Goal: Information Seeking & Learning: Check status

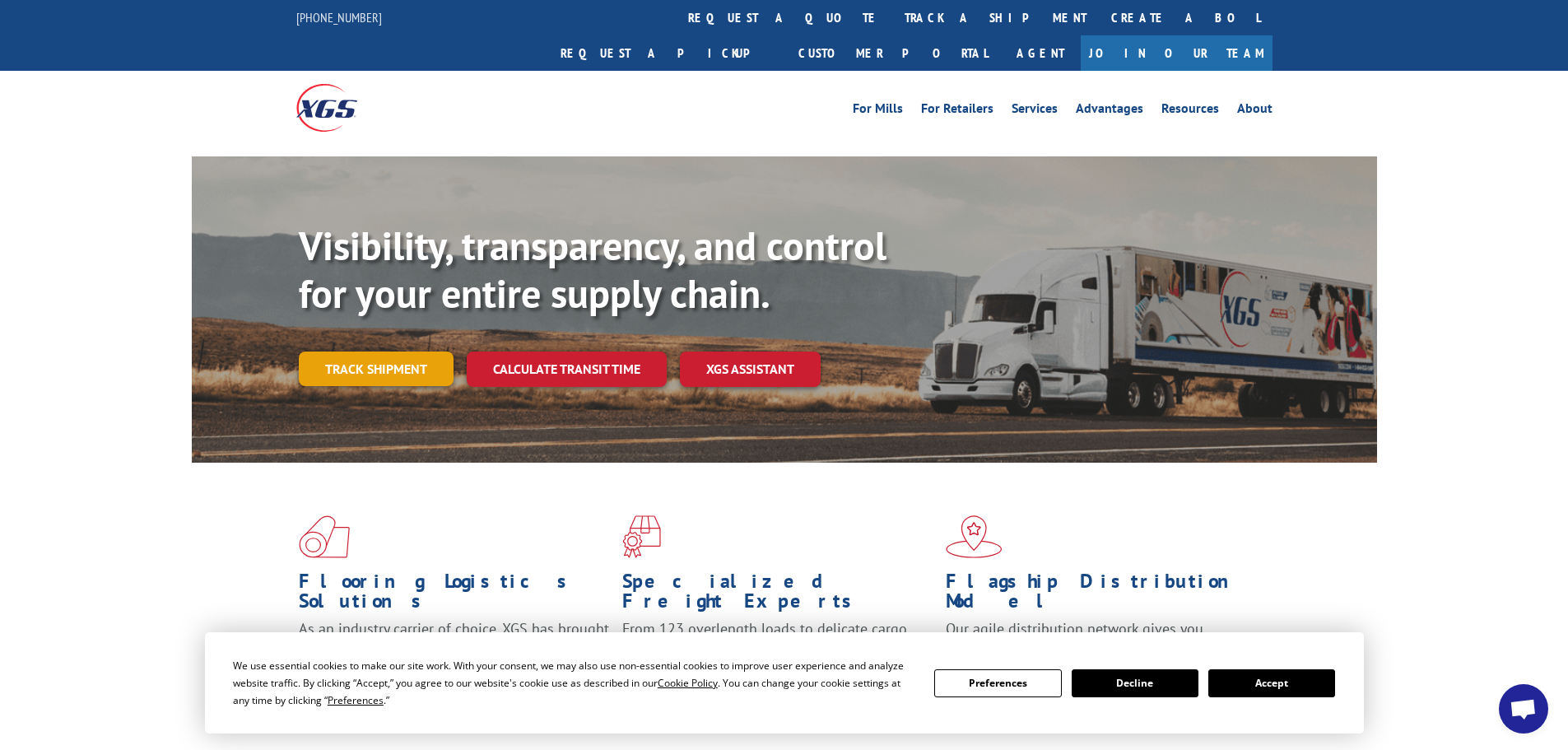
click at [360, 352] on link "Track shipment" at bounding box center [376, 369] width 155 height 35
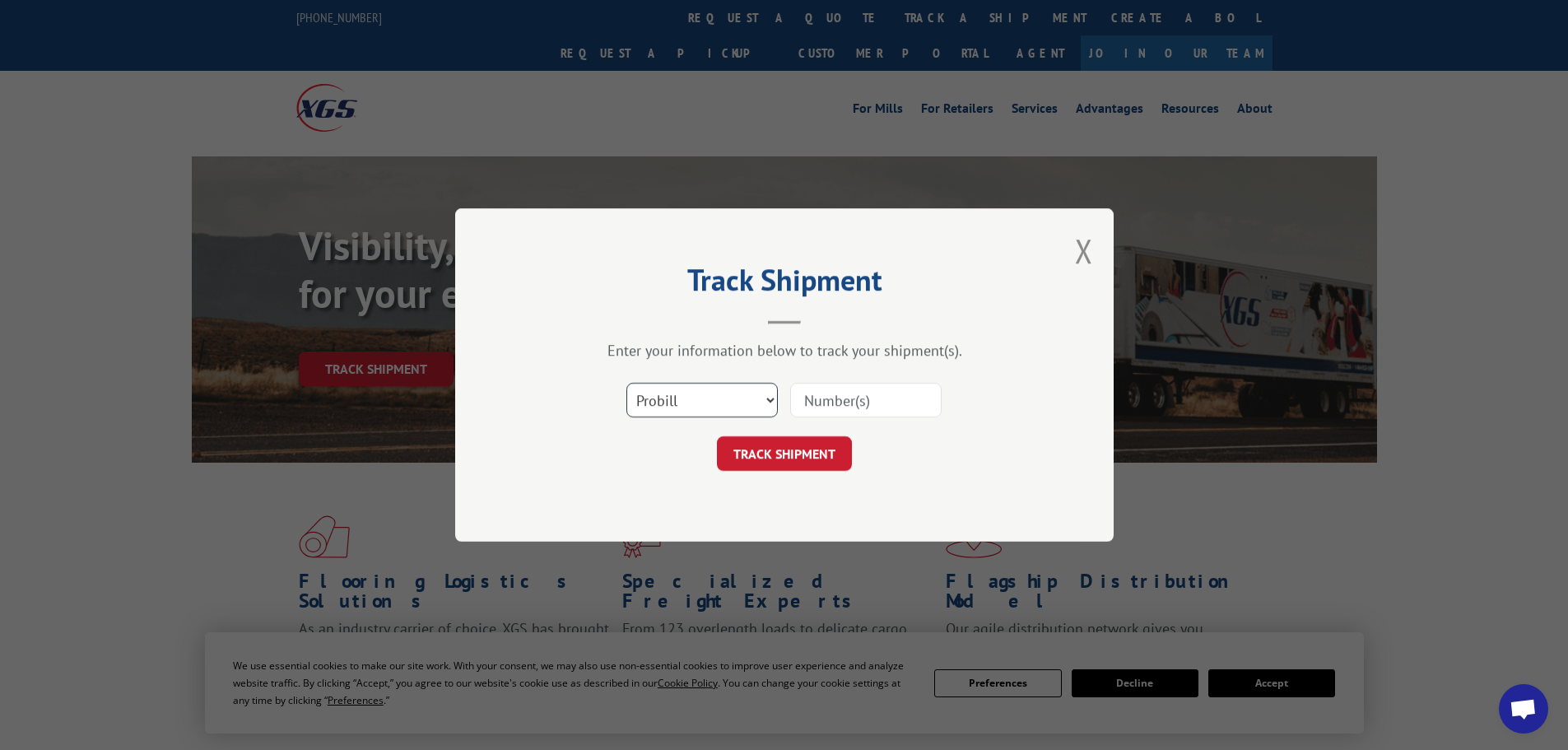
click at [692, 399] on select "Select category... Probill BOL PO" at bounding box center [703, 400] width 152 height 35
select select "bol"
click at [627, 383] on select "Select category... Probill BOL PO" at bounding box center [703, 400] width 152 height 35
paste input "439705"
type input "439705"
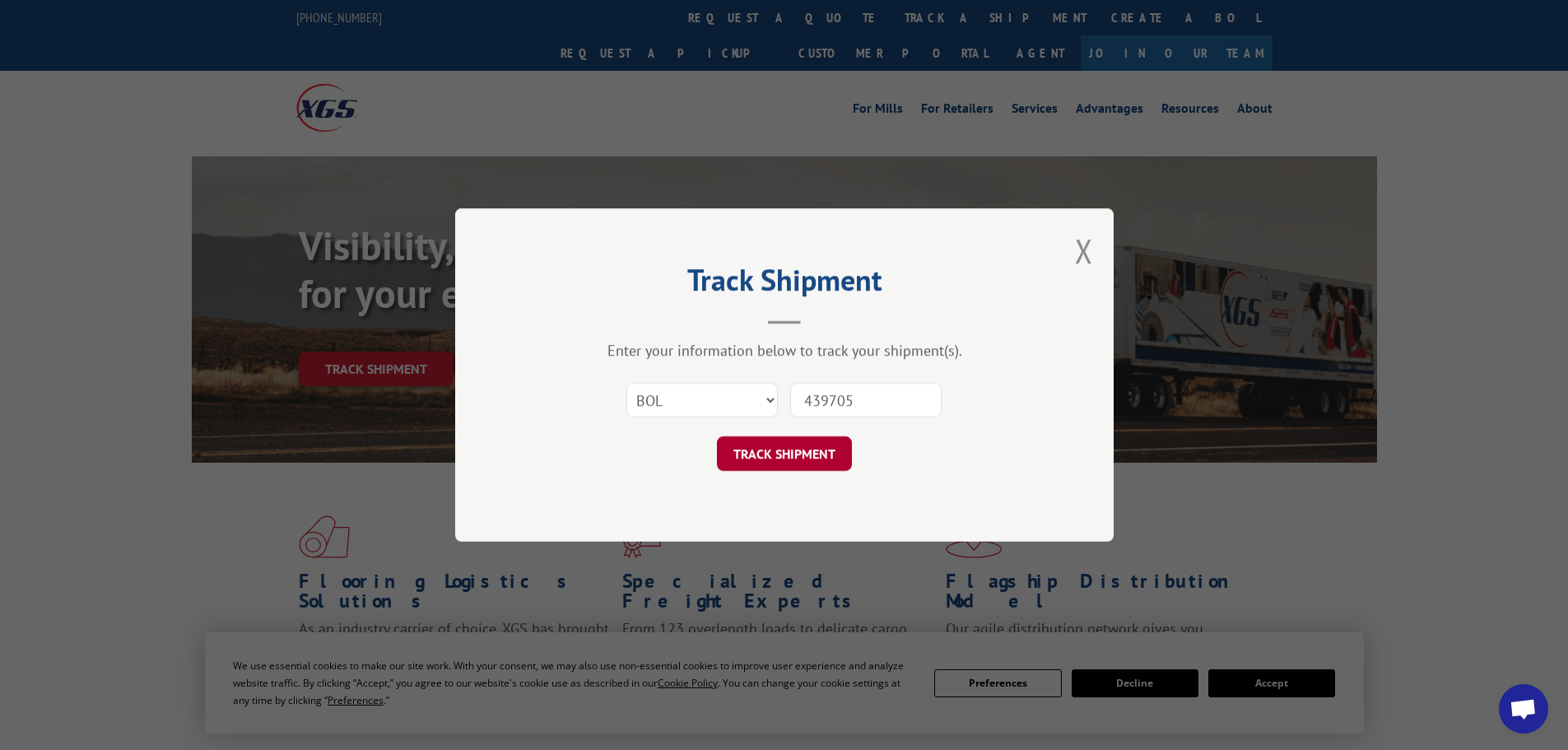
click at [773, 464] on button "TRACK SHIPMENT" at bounding box center [784, 453] width 135 height 35
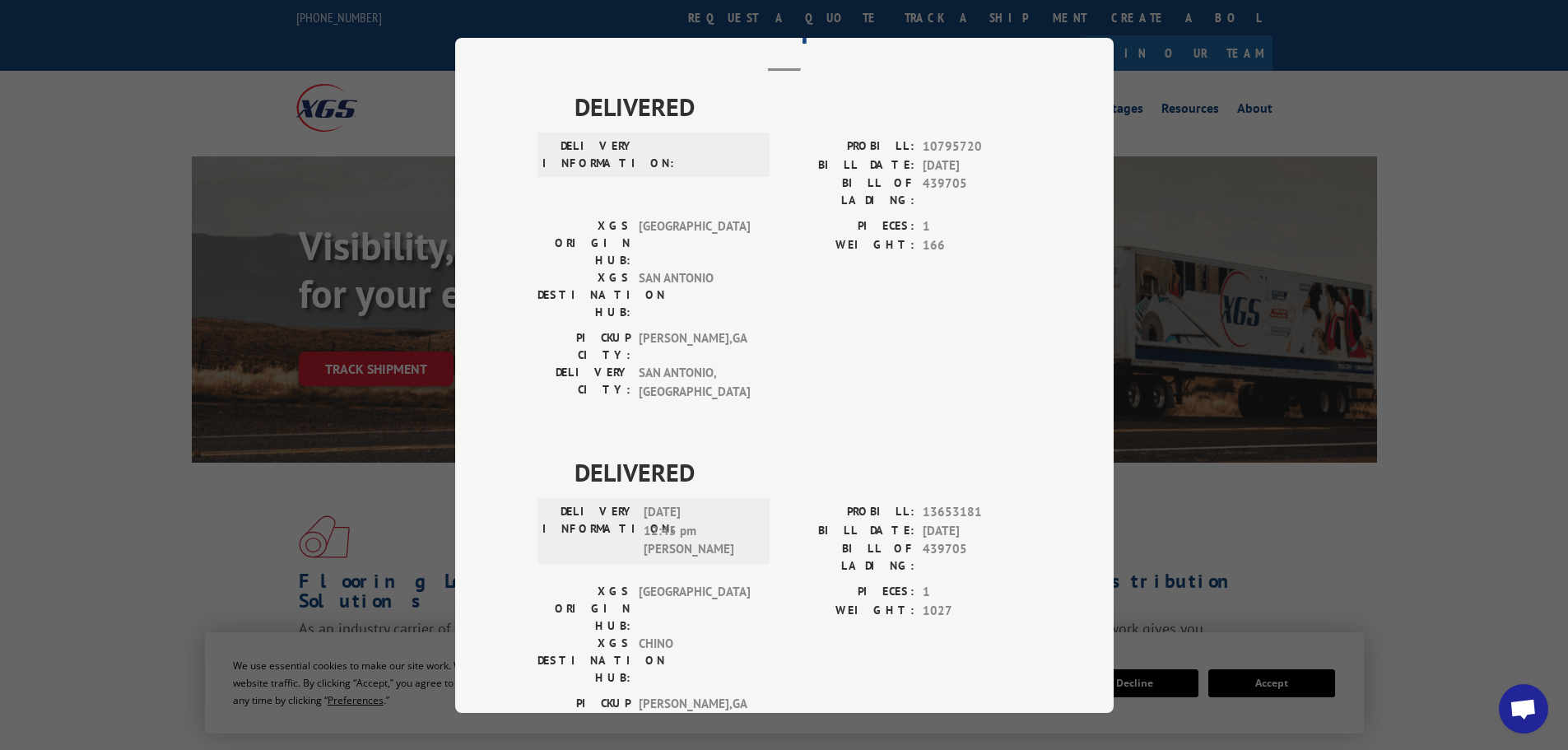
scroll to position [0, 0]
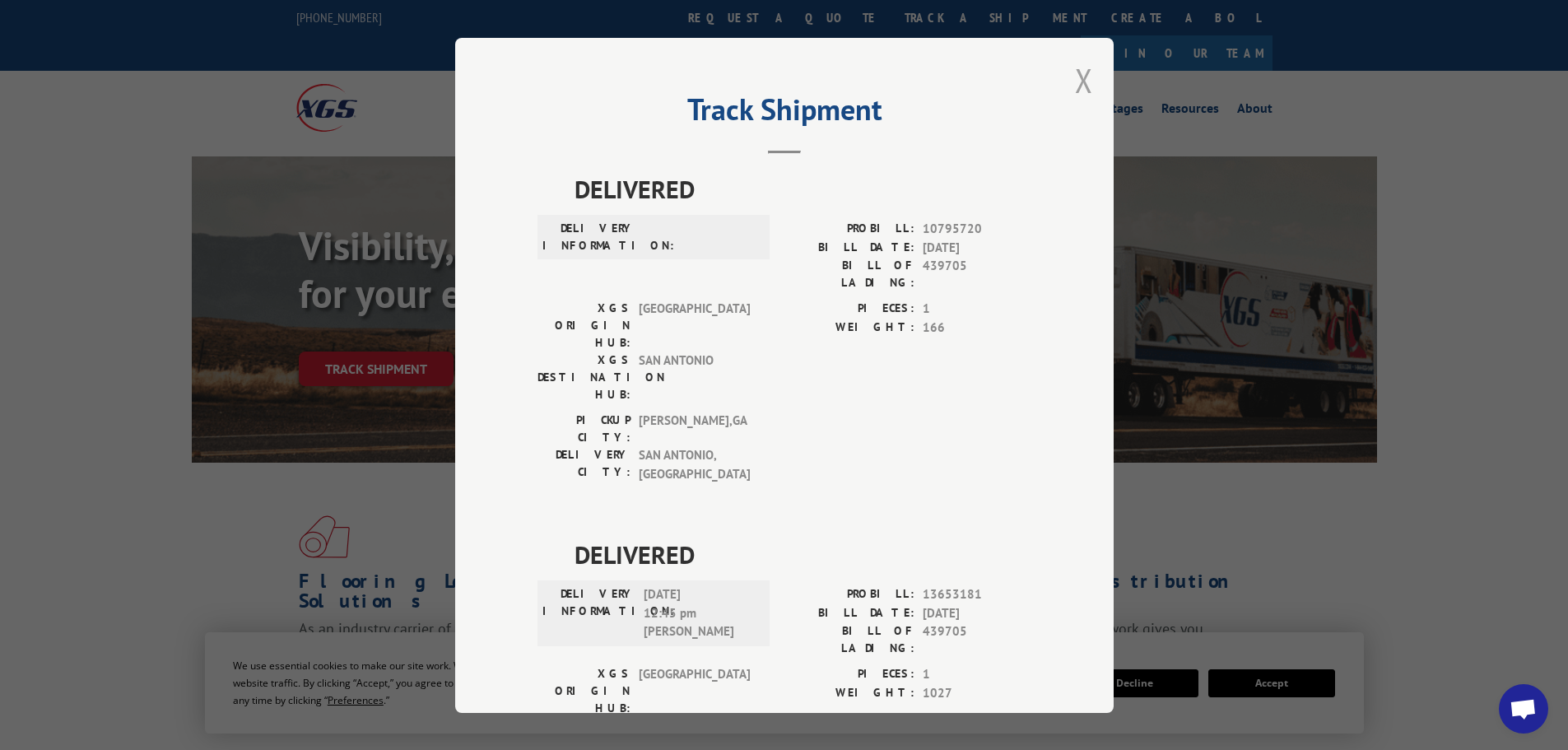
click at [1078, 82] on button "Close modal" at bounding box center [1083, 80] width 18 height 44
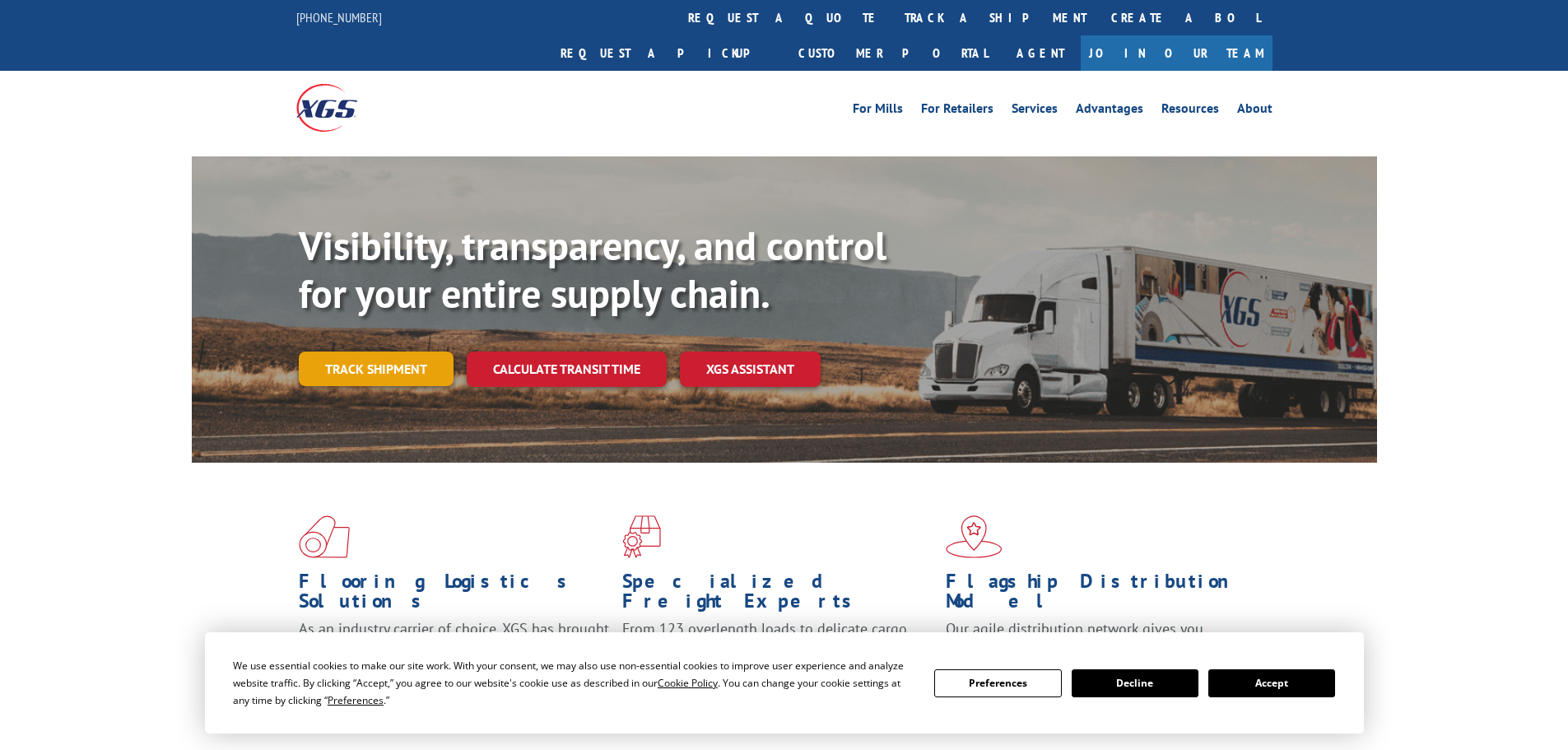
click at [352, 352] on link "Track shipment" at bounding box center [376, 369] width 155 height 35
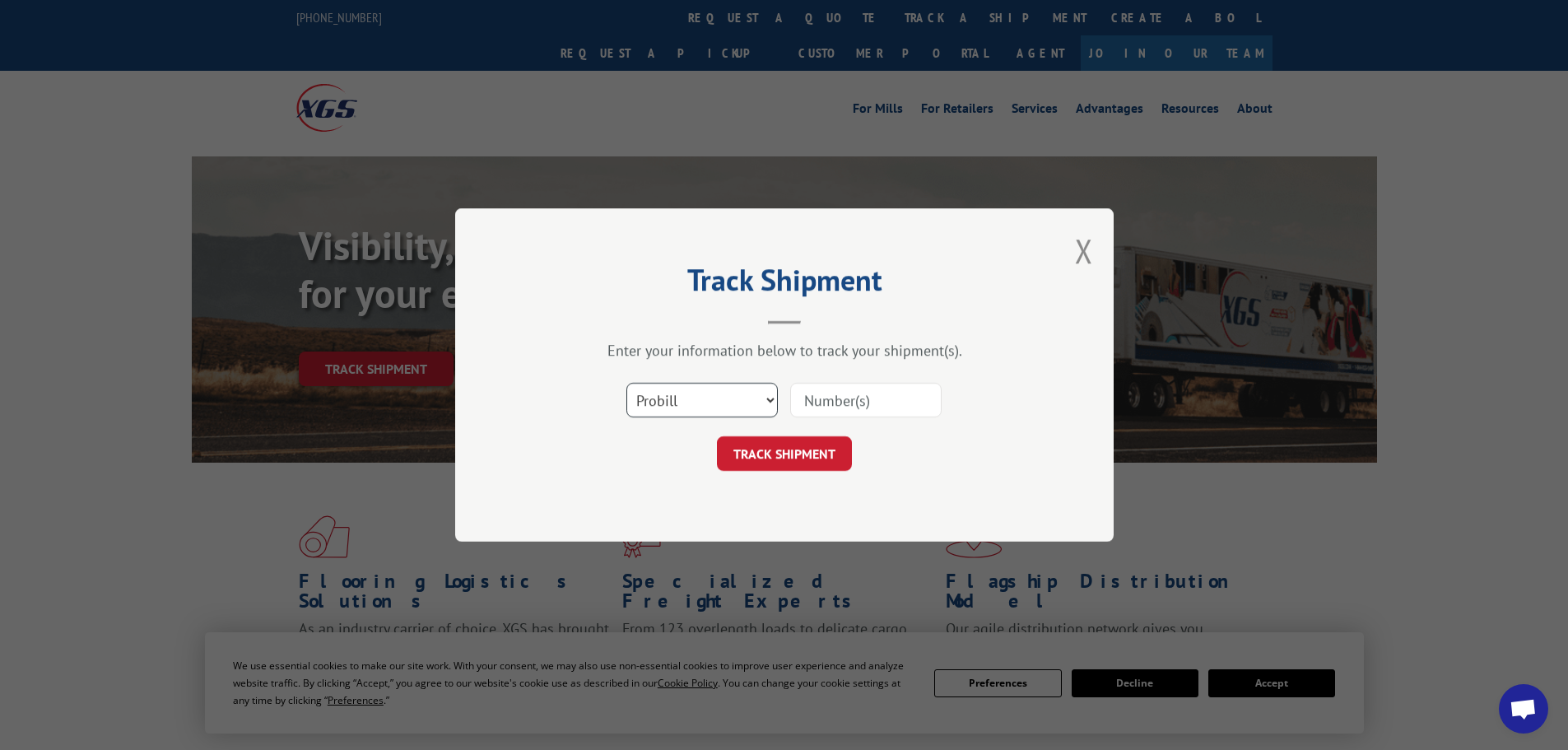
scroll to position [431, 0]
click at [714, 398] on select "Select category... Probill BOL PO" at bounding box center [703, 400] width 152 height 35
select select "bol"
click at [627, 383] on select "Select category... Probill BOL PO" at bounding box center [703, 400] width 152 height 35
paste input "6009826"
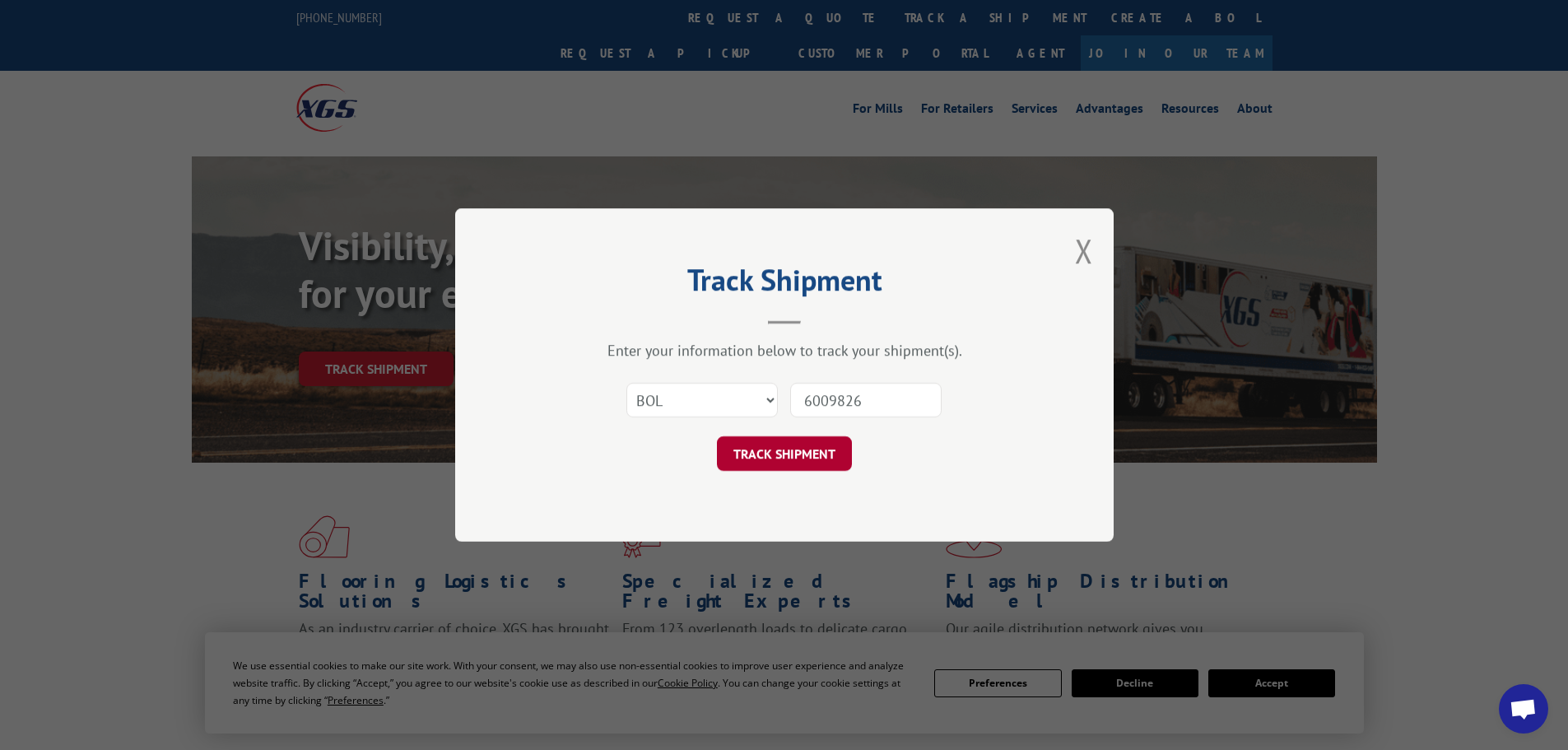
type input "6009826"
click at [791, 468] on button "TRACK SHIPMENT" at bounding box center [784, 453] width 135 height 35
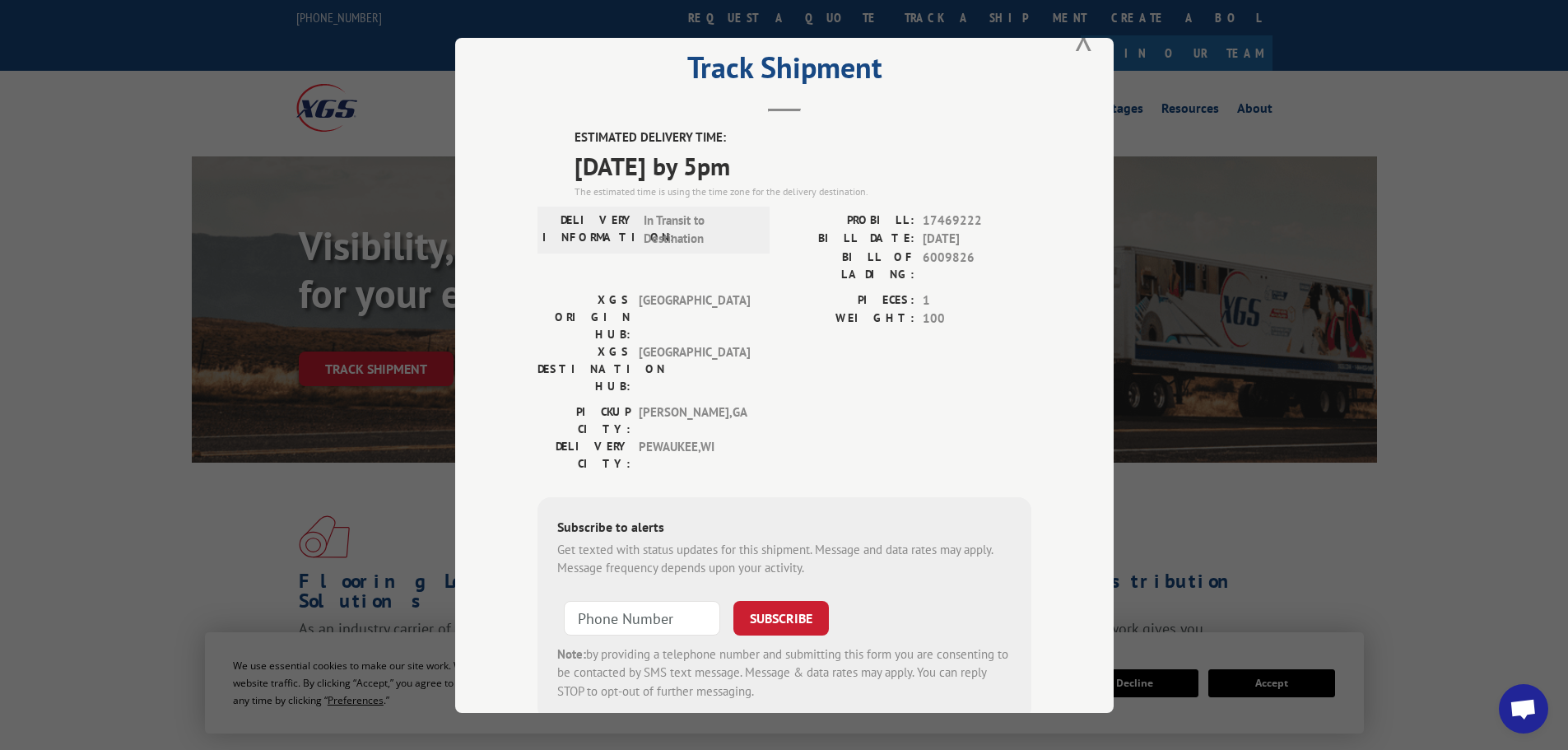
scroll to position [66, 0]
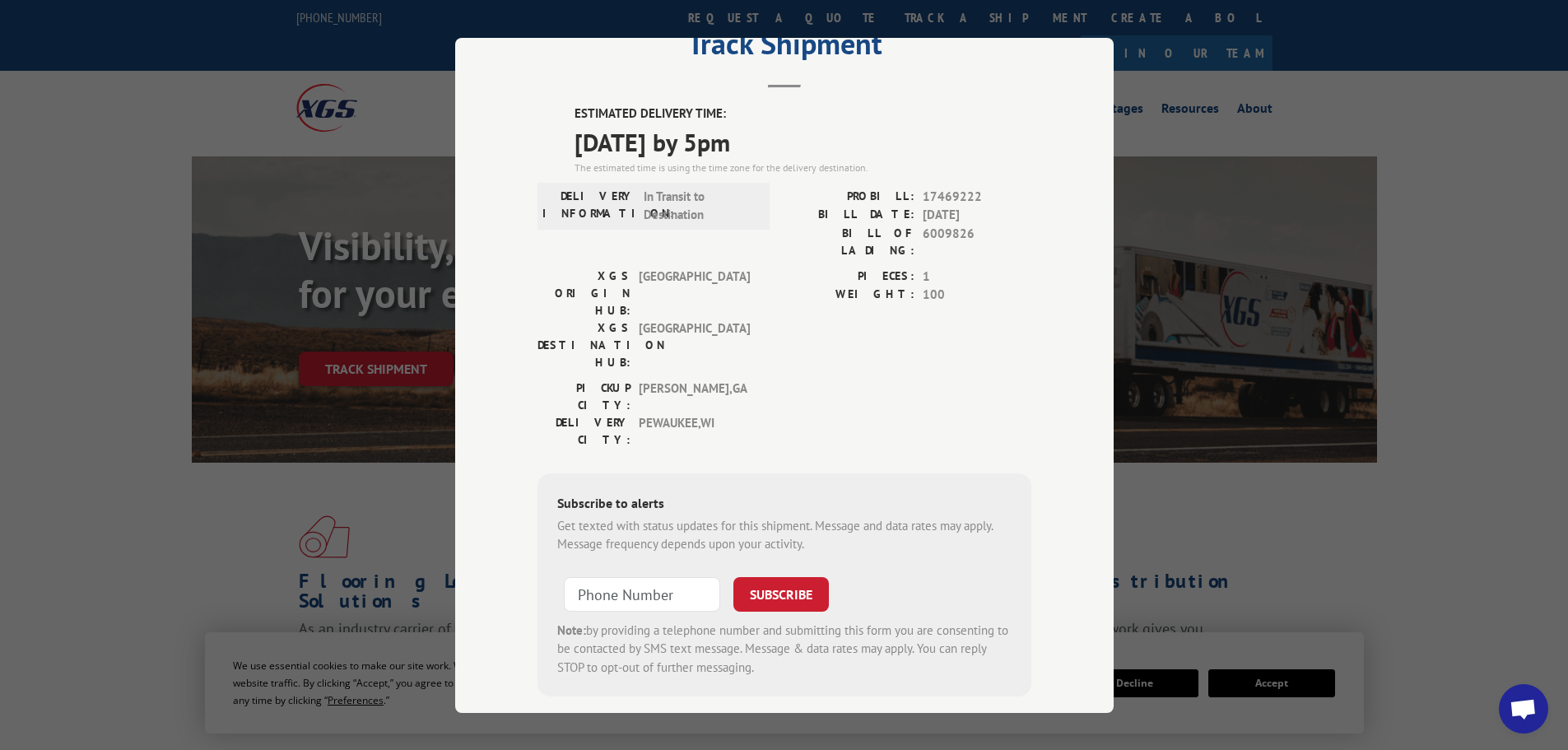
drag, startPoint x: 557, startPoint y: 110, endPoint x: 829, endPoint y: 150, distance: 274.9
click at [829, 150] on div "ESTIMATED DELIVERY TIME: 09/08/2025 by 5pm The estimated time is using the time…" at bounding box center [784, 401] width 494 height 592
copy div "ESTIMATED DELIVERY TIME: 09/08/2025 by 5pm"
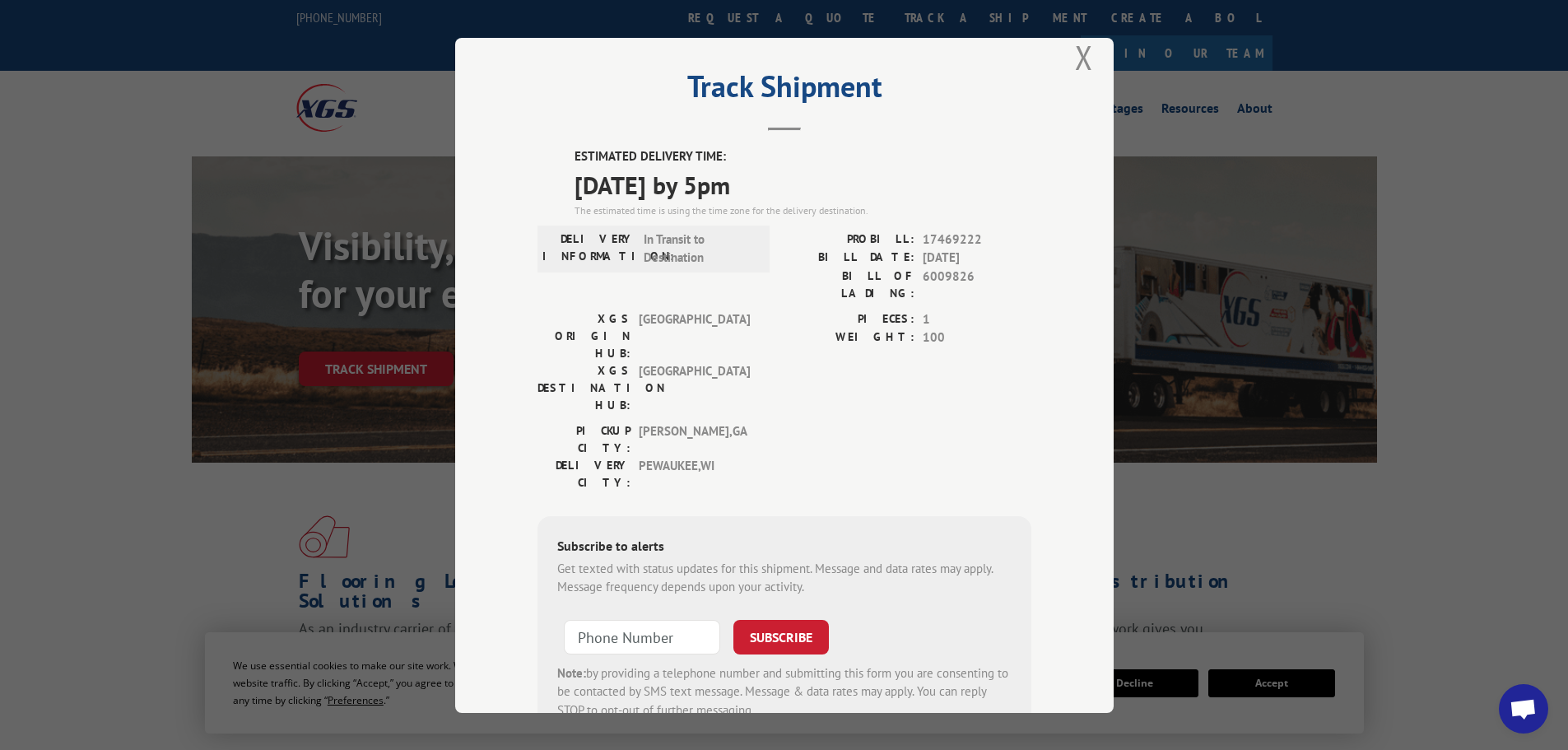
scroll to position [0, 0]
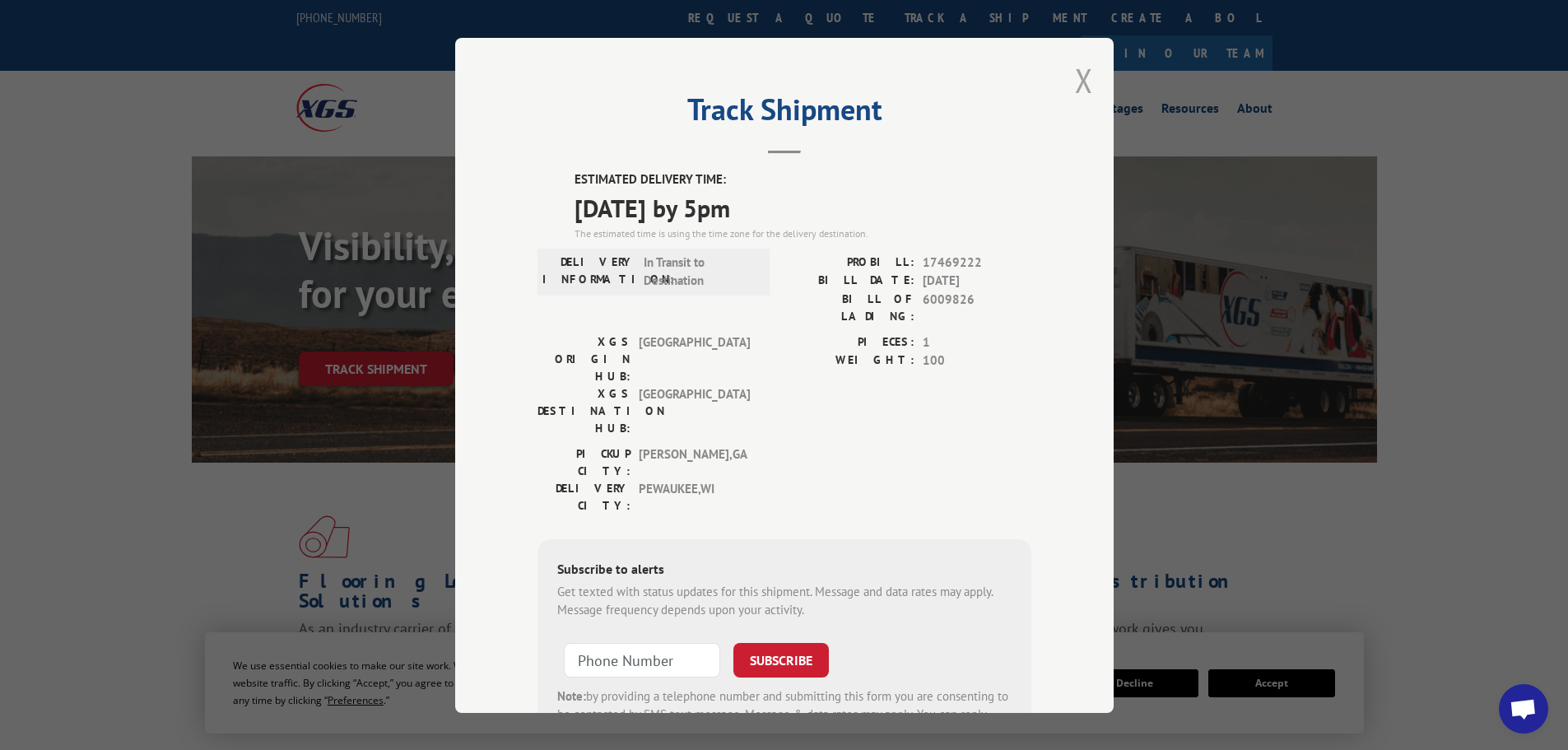
click at [1077, 85] on button "Close modal" at bounding box center [1083, 80] width 18 height 44
